Goal: Find contact information: Find contact information

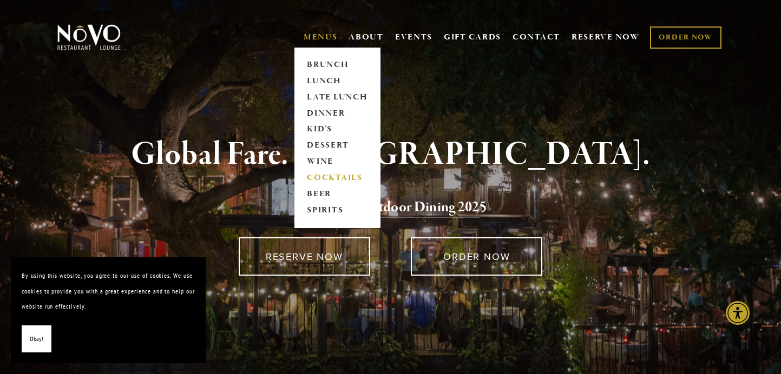
click at [327, 176] on link "COCKTAILS" at bounding box center [337, 178] width 68 height 16
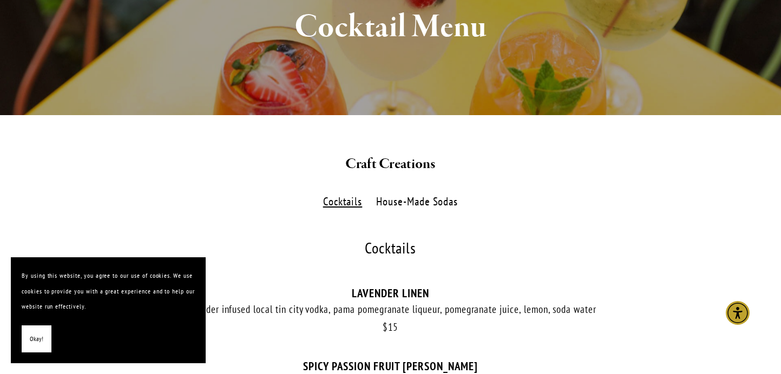
click at [38, 342] on span "Okay!" at bounding box center [37, 340] width 14 height 16
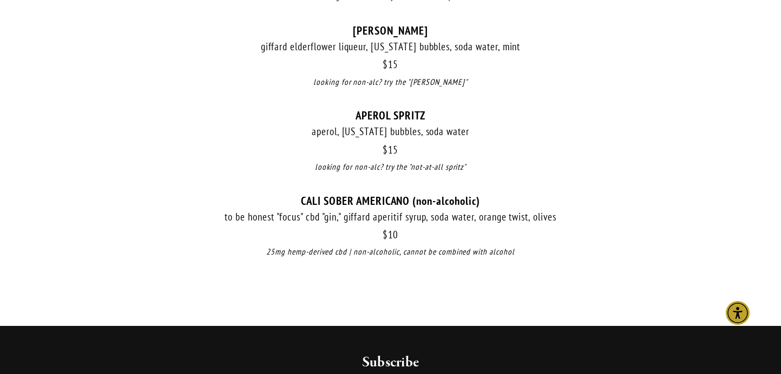
scroll to position [1245, 0]
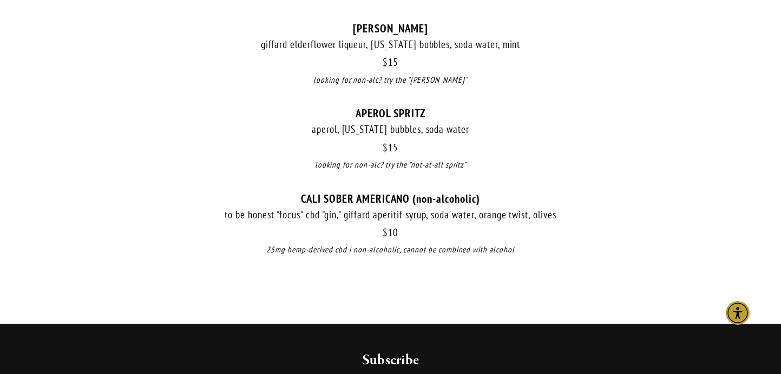
drag, startPoint x: 284, startPoint y: 220, endPoint x: 425, endPoint y: 229, distance: 140.9
click at [425, 229] on div "$ 10 CALI SOBER AMERICANO (non-alcoholic) to be honest "focus" cbd "gin," giffa…" at bounding box center [390, 234] width 671 height 85
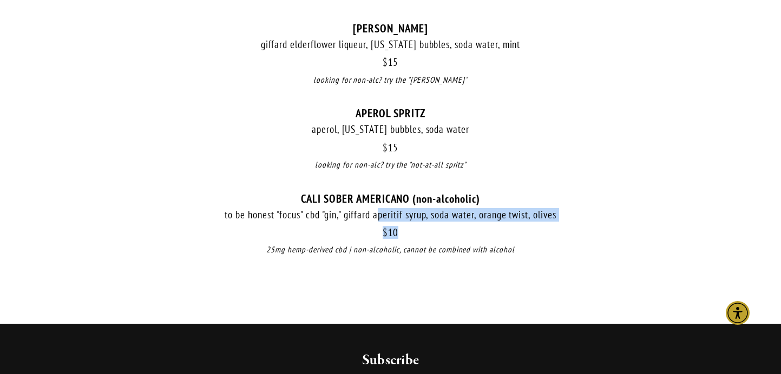
drag, startPoint x: 417, startPoint y: 237, endPoint x: 376, endPoint y: 216, distance: 45.7
click at [376, 216] on div "$ 10 CALI SOBER AMERICANO (non-alcoholic) to be honest "focus" cbd "gin," giffa…" at bounding box center [390, 234] width 671 height 85
click at [376, 216] on div "to be honest "focus" cbd "gin," giffard aperitif syrup, soda water, orange twis…" at bounding box center [390, 215] width 671 height 14
drag, startPoint x: 376, startPoint y: 216, endPoint x: 406, endPoint y: 230, distance: 33.2
click at [406, 230] on div "$ 10 CALI SOBER AMERICANO (non-alcoholic) to be honest "focus" cbd "gin," giffa…" at bounding box center [390, 234] width 671 height 85
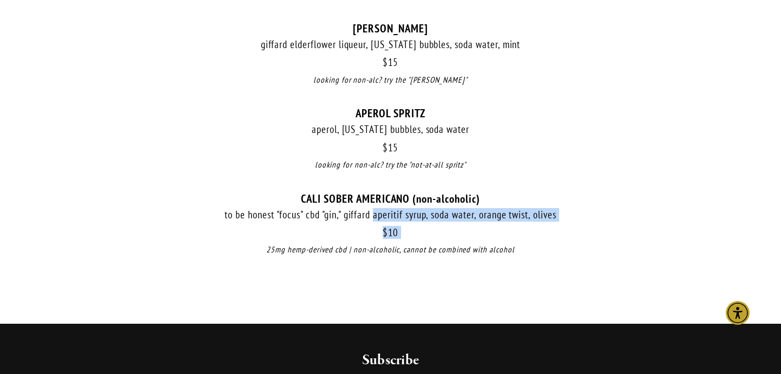
click at [406, 230] on div "$ 10" at bounding box center [390, 233] width 671 height 12
drag, startPoint x: 406, startPoint y: 230, endPoint x: 384, endPoint y: 217, distance: 25.7
click at [384, 217] on div "$ 10 CALI SOBER AMERICANO (non-alcoholic) to be honest "focus" cbd "gin," giffa…" at bounding box center [390, 234] width 671 height 85
click at [384, 217] on div "to be honest "focus" cbd "gin," giffard aperitif syrup, soda water, orange twis…" at bounding box center [390, 215] width 671 height 14
drag, startPoint x: 384, startPoint y: 217, endPoint x: 412, endPoint y: 233, distance: 31.7
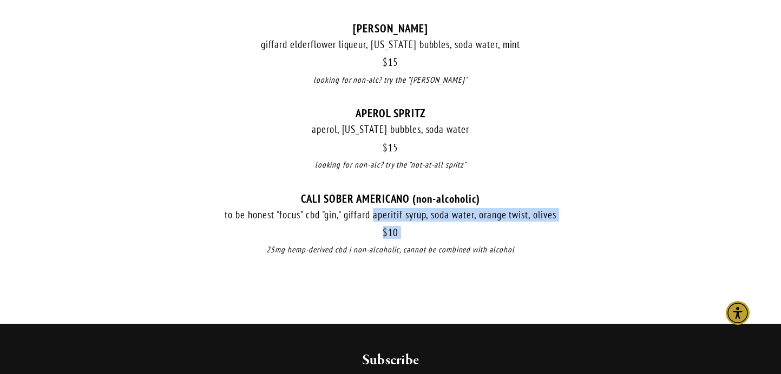
click at [412, 233] on div "$ 10 CALI SOBER AMERICANO (non-alcoholic) to be honest "focus" cbd "gin," giffa…" at bounding box center [390, 234] width 671 height 85
click at [412, 233] on div "$ 10" at bounding box center [390, 233] width 671 height 12
drag, startPoint x: 412, startPoint y: 233, endPoint x: 380, endPoint y: 214, distance: 36.4
click at [380, 215] on div "$ 10 CALI SOBER AMERICANO (non-alcoholic) to be honest "focus" cbd "gin," giffa…" at bounding box center [390, 234] width 671 height 85
click at [380, 214] on div "to be honest "focus" cbd "gin," giffard aperitif syrup, soda water, orange twis…" at bounding box center [390, 215] width 671 height 14
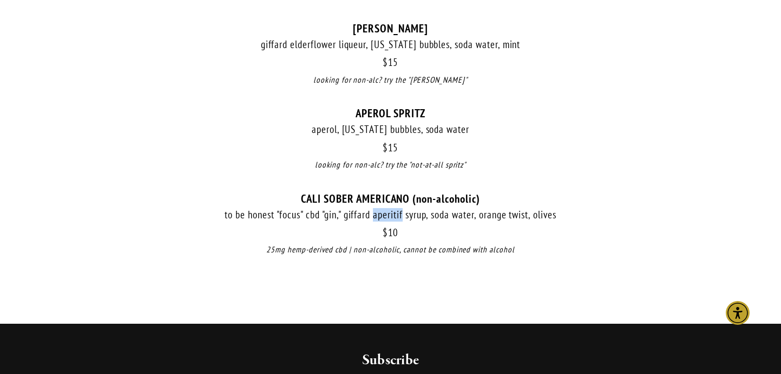
drag, startPoint x: 380, startPoint y: 214, endPoint x: 413, endPoint y: 228, distance: 35.4
click at [412, 228] on div "$ 10 CALI SOBER AMERICANO (non-alcoholic) to be honest "focus" cbd "gin," giffa…" at bounding box center [390, 234] width 671 height 85
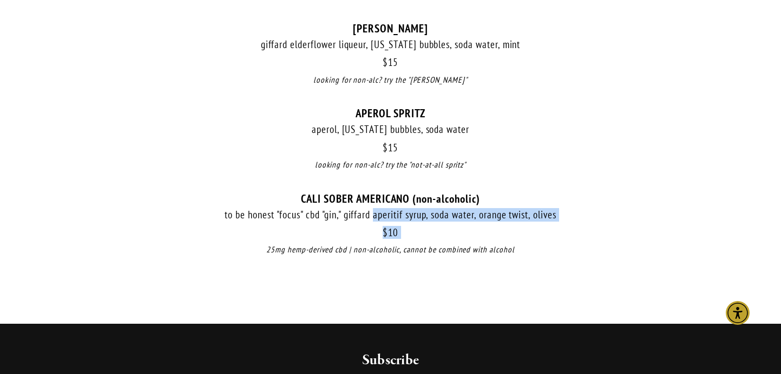
click at [413, 228] on div "$ 10" at bounding box center [390, 233] width 671 height 12
drag, startPoint x: 413, startPoint y: 228, endPoint x: 380, endPoint y: 213, distance: 35.8
click at [380, 214] on div "$ 10 CALI SOBER AMERICANO (non-alcoholic) to be honest "focus" cbd "gin," giffa…" at bounding box center [390, 234] width 671 height 85
click at [380, 213] on div "to be honest "focus" cbd "gin," giffard aperitif syrup, soda water, orange twis…" at bounding box center [390, 215] width 671 height 14
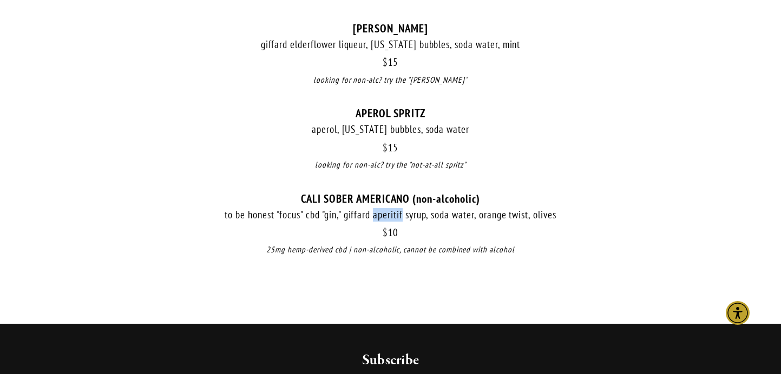
drag, startPoint x: 380, startPoint y: 213, endPoint x: 414, endPoint y: 233, distance: 39.2
click at [413, 233] on div "$ 10 CALI SOBER AMERICANO (non-alcoholic) to be honest "focus" cbd "gin," giffa…" at bounding box center [390, 234] width 671 height 85
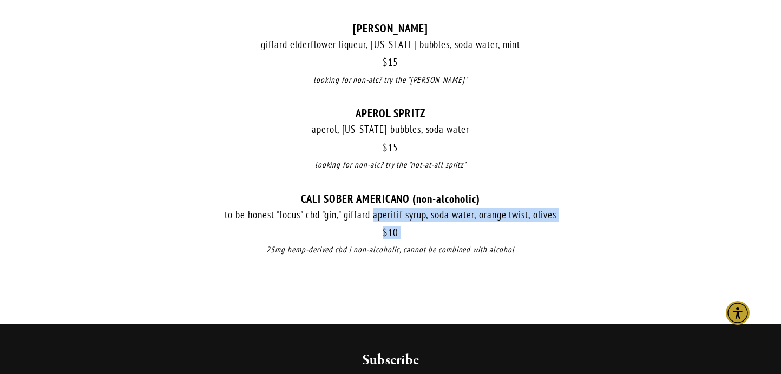
click at [414, 233] on div "$ 10" at bounding box center [390, 233] width 671 height 12
drag, startPoint x: 414, startPoint y: 233, endPoint x: 223, endPoint y: 217, distance: 192.1
click at [223, 217] on div "$ 10 CALI SOBER AMERICANO (non-alcoholic) to be honest "focus" cbd "gin," giffa…" at bounding box center [390, 234] width 671 height 85
click at [223, 217] on div "to be honest "focus" cbd "gin," giffard aperitif syrup, soda water, orange twis…" at bounding box center [390, 215] width 671 height 14
drag, startPoint x: 223, startPoint y: 217, endPoint x: 465, endPoint y: 225, distance: 242.5
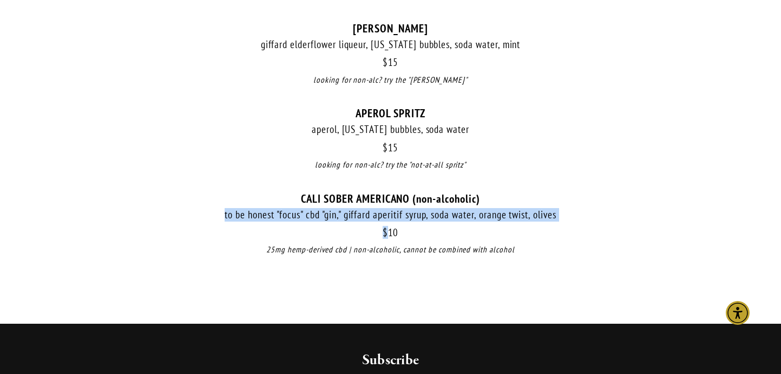
click at [465, 225] on div "$ 10 CALI SOBER AMERICANO (non-alcoholic) to be honest "focus" cbd "gin," giffa…" at bounding box center [390, 234] width 671 height 85
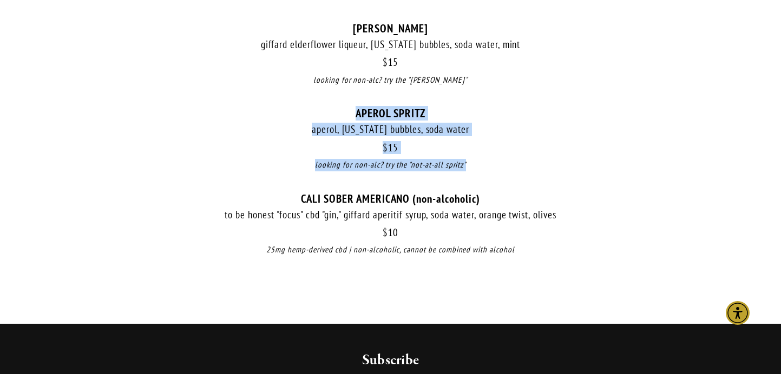
drag, startPoint x: 343, startPoint y: 113, endPoint x: 492, endPoint y: 166, distance: 157.9
click at [492, 166] on div "$ 15 APEROL SPRITZ aperol, california bubbles, soda water $ 15 looking for non-…" at bounding box center [390, 149] width 671 height 85
click at [492, 166] on div "looking for non-alc? try the "not-at-all spritz"" at bounding box center [390, 165] width 671 height 12
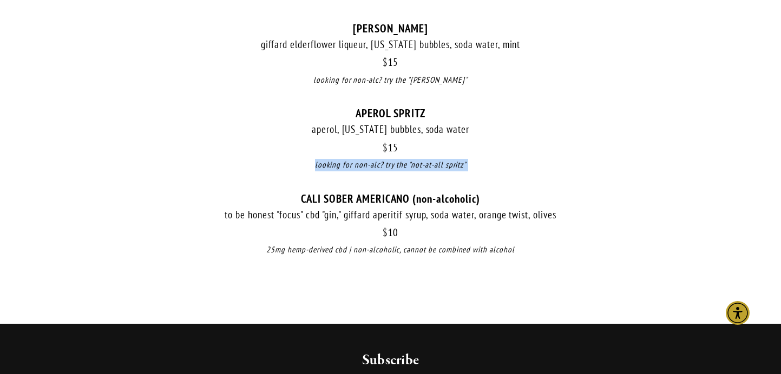
drag, startPoint x: 492, startPoint y: 166, endPoint x: 299, endPoint y: 163, distance: 193.1
click at [299, 163] on div "looking for non-alc? try the "not-at-all spritz"" at bounding box center [390, 165] width 671 height 12
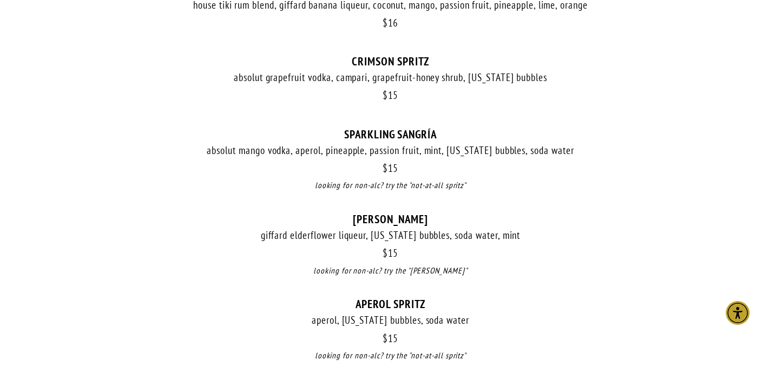
scroll to position [1062, 0]
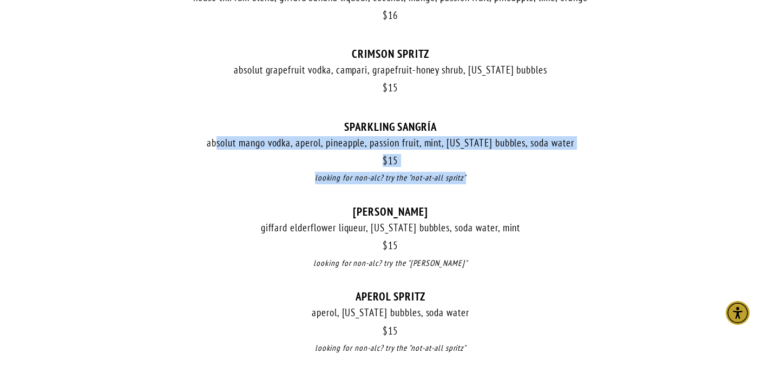
drag, startPoint x: 216, startPoint y: 138, endPoint x: 500, endPoint y: 183, distance: 287.1
click at [500, 183] on div "$ 15 SPARKLING SANGRÍA absolut mango vodka, aperol, pineapple, passion fruit, m…" at bounding box center [390, 162] width 671 height 85
click at [500, 183] on div "looking for non-alc? try the "not-at-all spritz"" at bounding box center [390, 178] width 671 height 12
drag, startPoint x: 500, startPoint y: 183, endPoint x: 331, endPoint y: 128, distance: 178.1
click at [331, 128] on div "$ 15 SPARKLING SANGRÍA absolut mango vodka, aperol, pineapple, passion fruit, m…" at bounding box center [390, 162] width 671 height 85
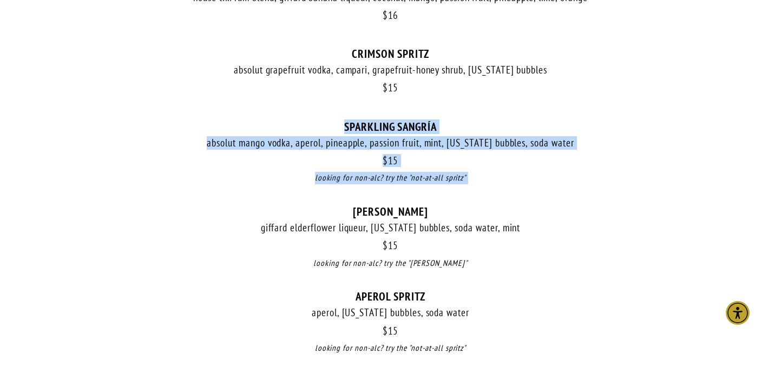
click at [331, 128] on div "SPARKLING SANGRÍA" at bounding box center [390, 127] width 671 height 14
drag, startPoint x: 331, startPoint y: 128, endPoint x: 469, endPoint y: 175, distance: 146.3
click at [469, 175] on div "$ 15 SPARKLING SANGRÍA absolut mango vodka, aperol, pineapple, passion fruit, m…" at bounding box center [390, 162] width 671 height 85
click at [469, 175] on div "looking for non-alc? try the "not-at-all spritz"" at bounding box center [390, 178] width 671 height 12
drag, startPoint x: 469, startPoint y: 175, endPoint x: 343, endPoint y: 124, distance: 135.4
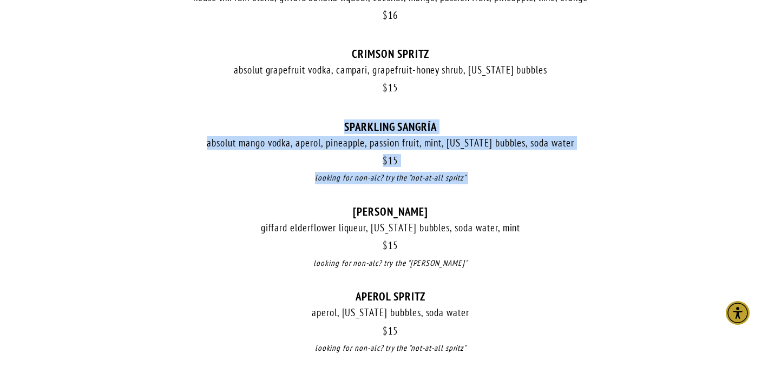
click at [343, 124] on div "$ 15 SPARKLING SANGRÍA absolut mango vodka, aperol, pineapple, passion fruit, m…" at bounding box center [390, 162] width 671 height 85
click at [343, 124] on div "SPARKLING SANGRÍA" at bounding box center [390, 127] width 671 height 14
drag, startPoint x: 343, startPoint y: 124, endPoint x: 481, endPoint y: 179, distance: 147.9
click at [481, 179] on div "$ 15 SPARKLING SANGRÍA absolut mango vodka, aperol, pineapple, passion fruit, m…" at bounding box center [390, 162] width 671 height 85
click at [481, 179] on div "looking for non-alc? try the "not-at-all spritz"" at bounding box center [390, 178] width 671 height 12
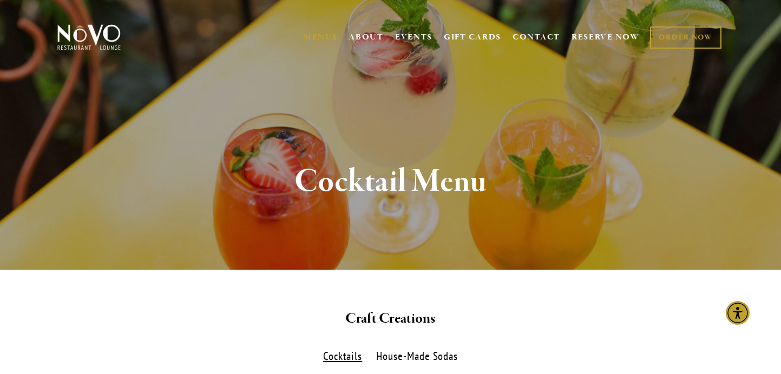
scroll to position [4, 0]
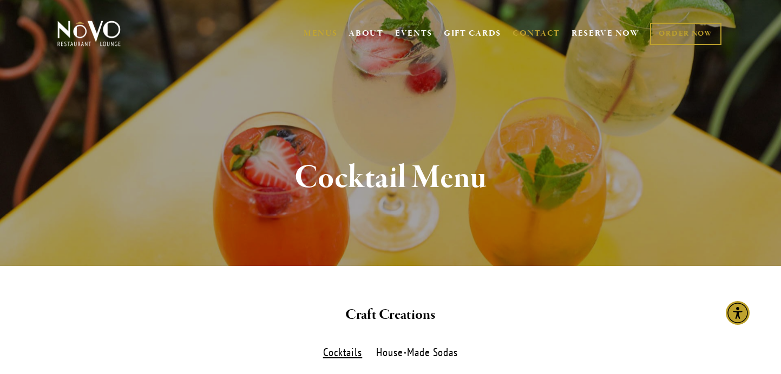
click at [540, 32] on link "CONTACT" at bounding box center [536, 33] width 48 height 21
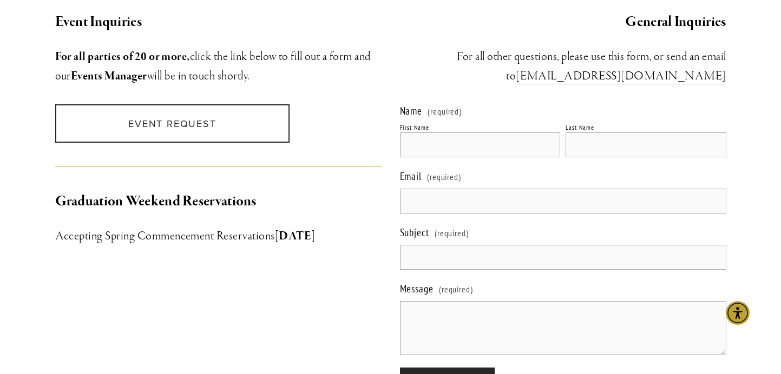
scroll to position [1024, 0]
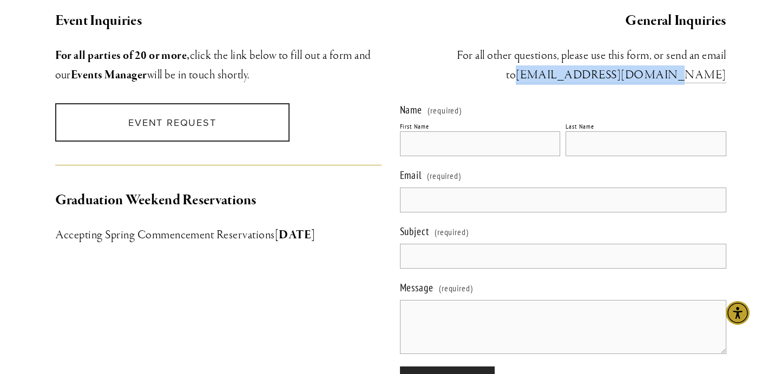
drag, startPoint x: 731, startPoint y: 67, endPoint x: 607, endPoint y: 66, distance: 124.4
click at [607, 66] on div "General Inquiries ​For all other questions, please use this form, or send an em…" at bounding box center [563, 48] width 345 height 94
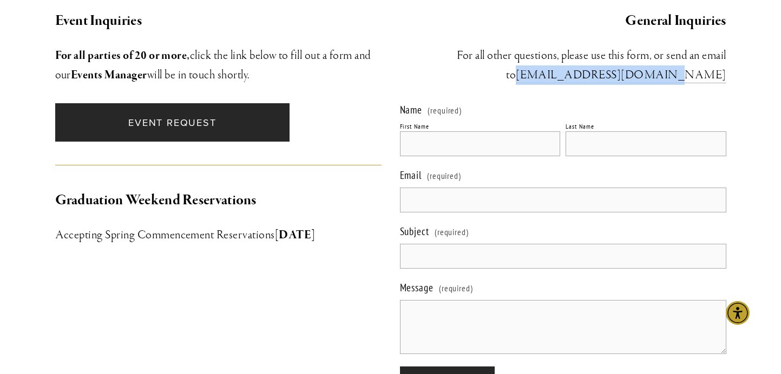
copy link "info@novorestaurant.com"
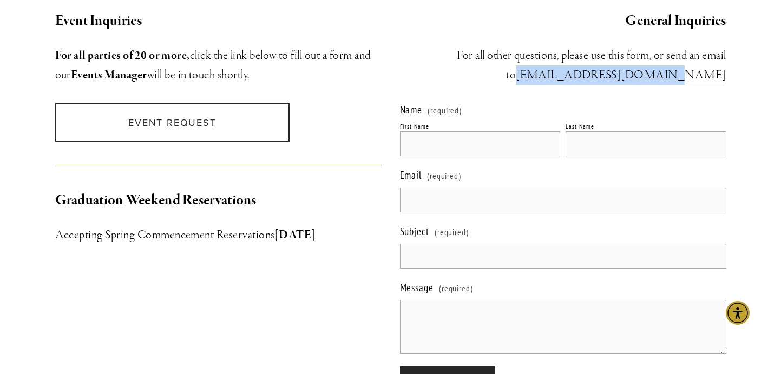
copy link "info@novorestaurant.com"
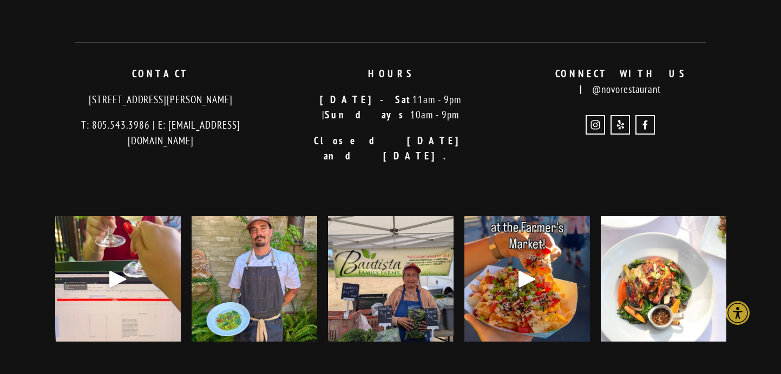
scroll to position [1598, 0]
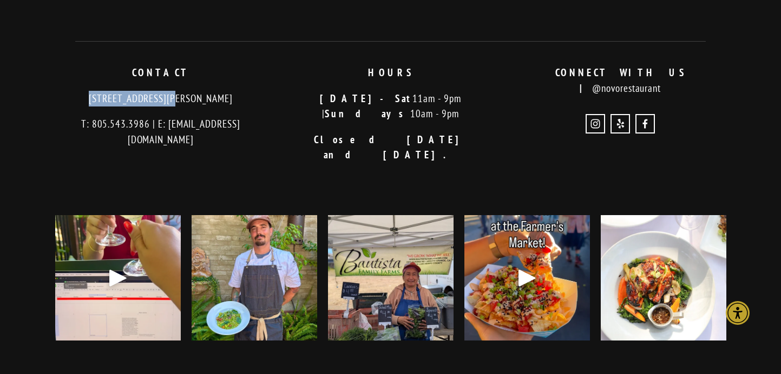
drag, startPoint x: 144, startPoint y: 88, endPoint x: 61, endPoint y: 87, distance: 83.3
click at [61, 91] on p "[STREET_ADDRESS][PERSON_NAME]" at bounding box center [160, 99] width 211 height 16
copy p "726 Higuera Street"
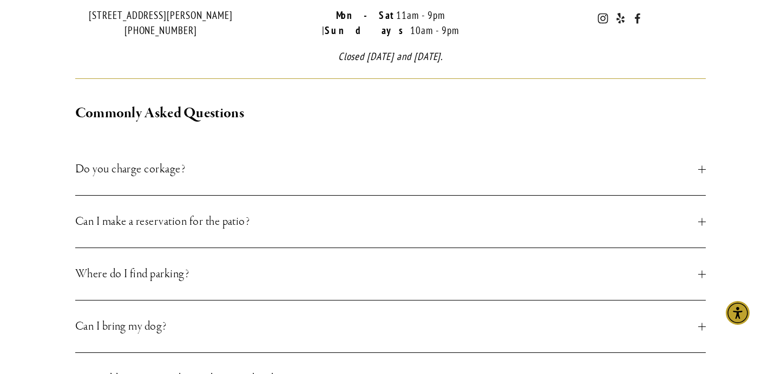
scroll to position [0, 0]
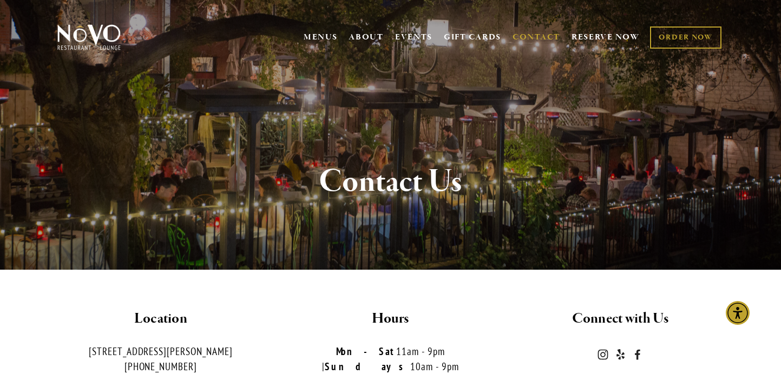
click at [104, 34] on img at bounding box center [89, 37] width 68 height 27
